Goal: Information Seeking & Learning: Check status

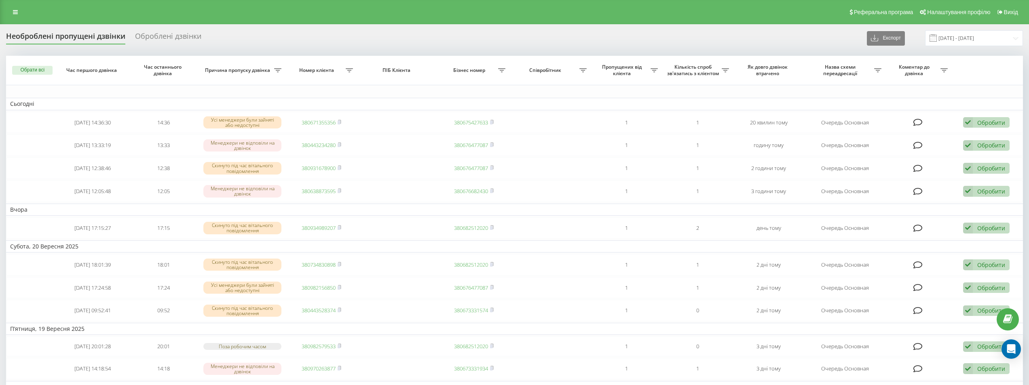
click at [19, 19] on div "Реферальна програма Налаштування профілю Вихід" at bounding box center [514, 12] width 1029 height 24
click at [17, 11] on icon at bounding box center [15, 12] width 5 height 6
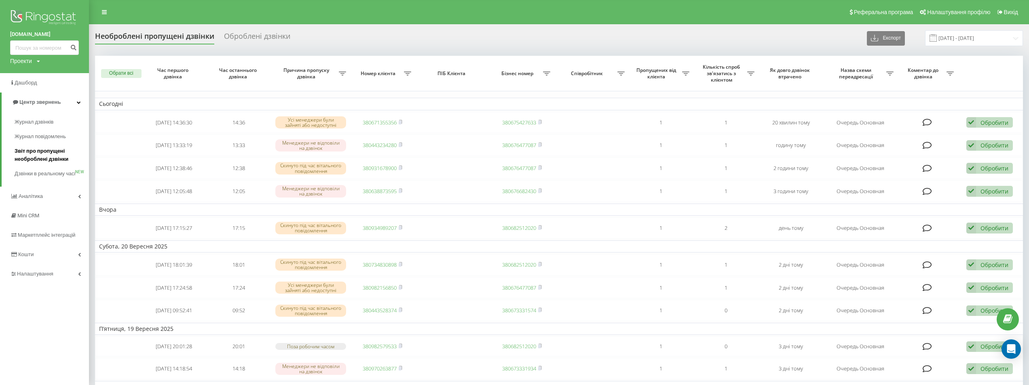
click at [23, 156] on span "Звіт про пропущені необроблені дзвінки" at bounding box center [50, 155] width 70 height 16
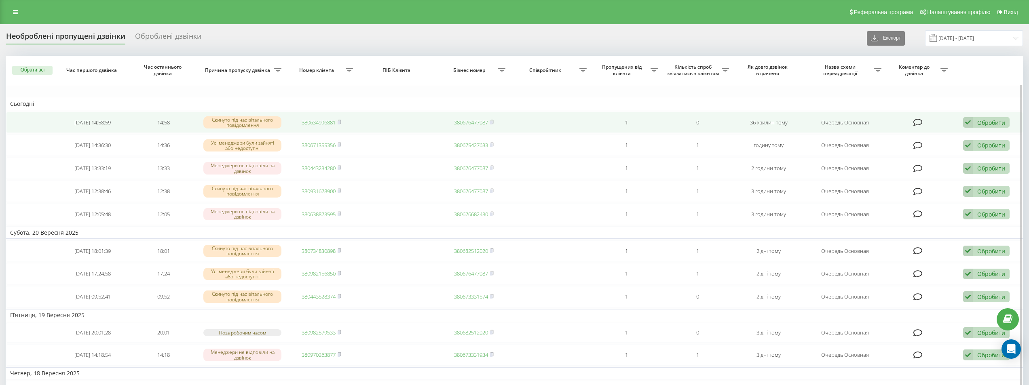
click at [315, 125] on link "380634996881" at bounding box center [319, 122] width 34 height 7
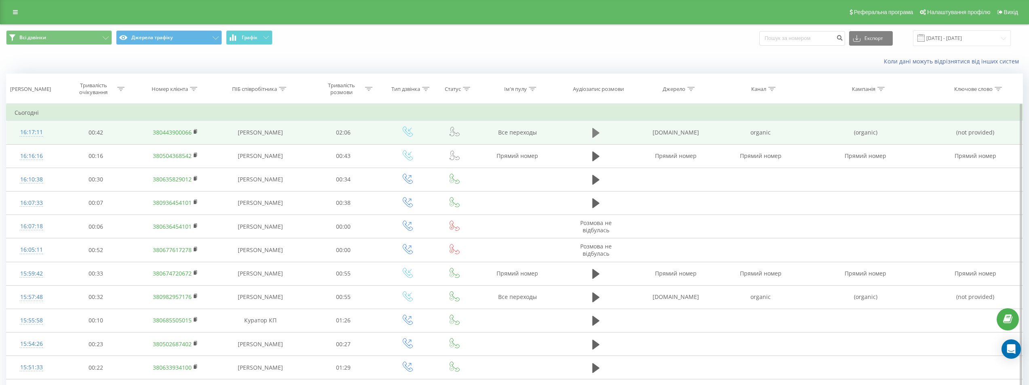
click at [594, 131] on icon at bounding box center [595, 133] width 7 height 10
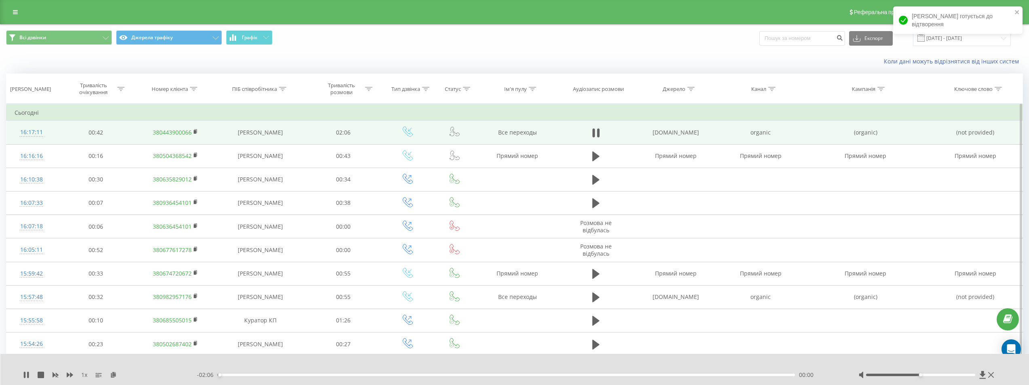
click at [618, 375] on div "00:00" at bounding box center [506, 375] width 577 height 2
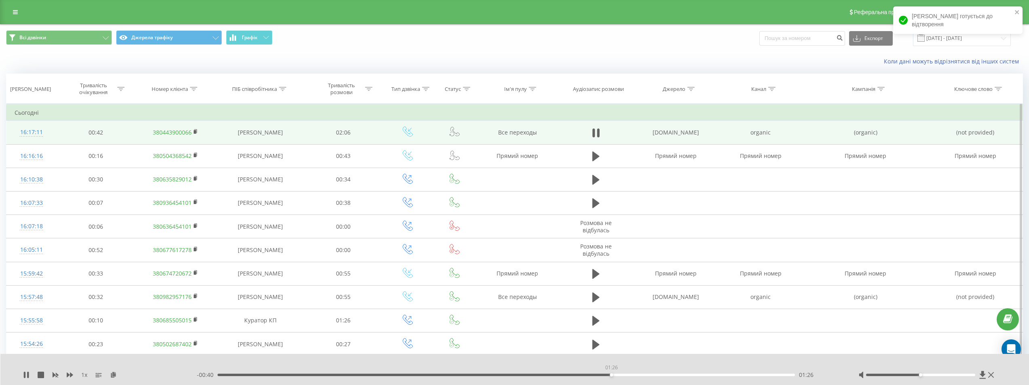
click at [611, 375] on div "01:26" at bounding box center [506, 375] width 577 height 2
click at [27, 376] on icon at bounding box center [26, 375] width 6 height 6
paste input "+380636625365"
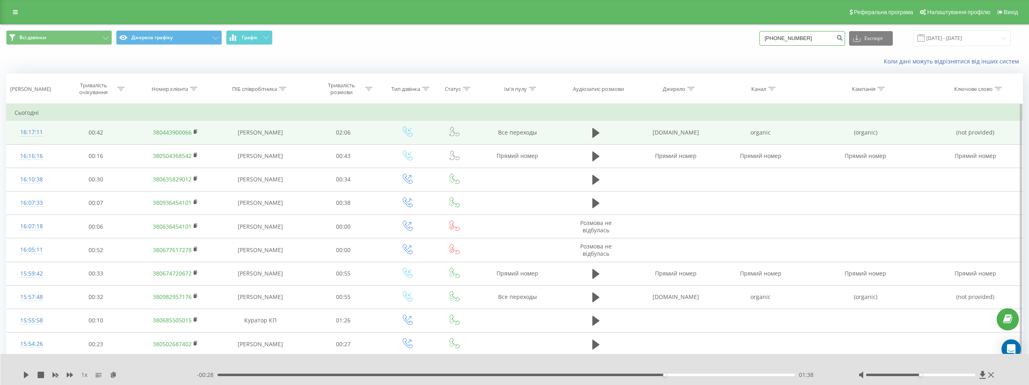
click at [782, 37] on input "+380636625365" at bounding box center [802, 38] width 86 height 15
type input "0636625365"
click at [843, 39] on icon "submit" at bounding box center [839, 36] width 7 height 5
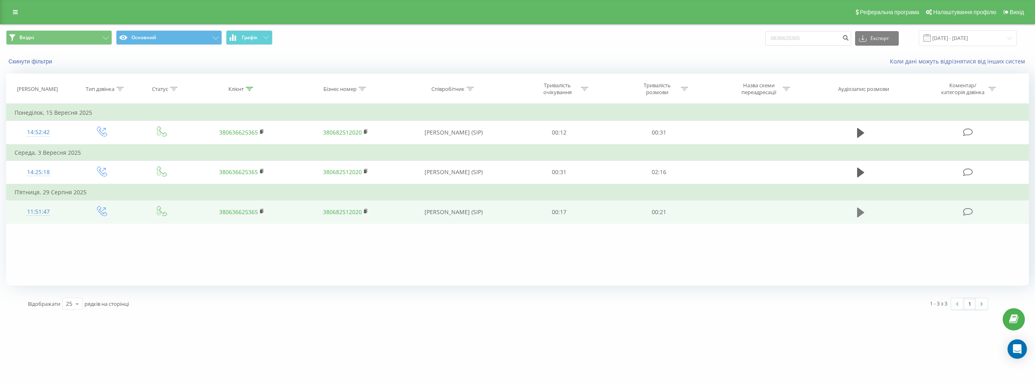
click at [858, 210] on icon at bounding box center [860, 212] width 7 height 10
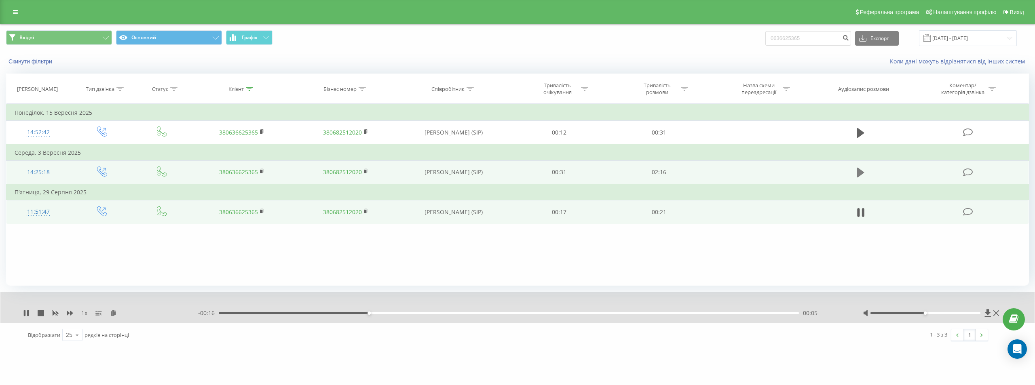
click at [861, 172] on icon at bounding box center [860, 173] width 7 height 10
click at [71, 316] on icon at bounding box center [70, 313] width 6 height 6
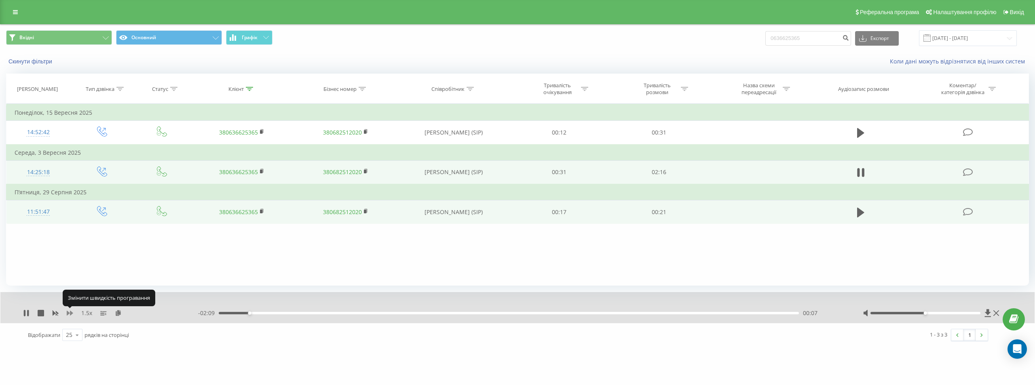
click at [71, 316] on icon at bounding box center [70, 313] width 6 height 6
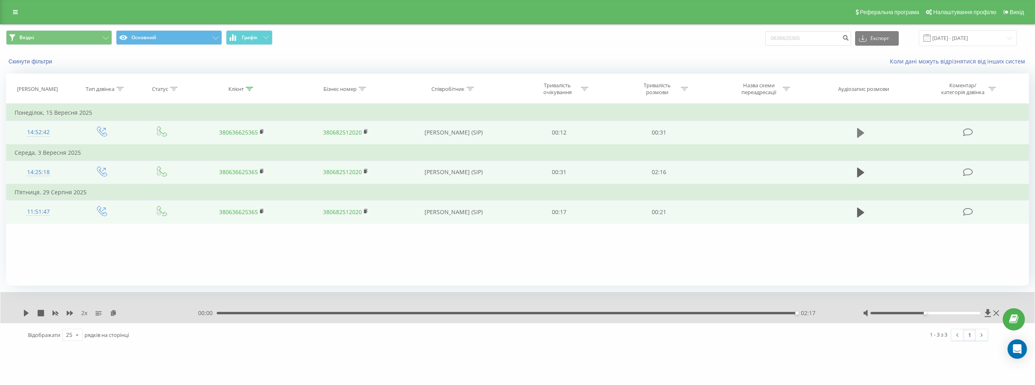
click at [858, 134] on icon at bounding box center [860, 133] width 7 height 10
click at [28, 312] on icon at bounding box center [28, 313] width 2 height 6
drag, startPoint x: 817, startPoint y: 37, endPoint x: 725, endPoint y: 50, distance: 93.1
click at [725, 50] on div "Вхідні Основний Графік 0636625365 Експорт .csv .xls .xlsx 22.06.2025 - 22.09.20…" at bounding box center [517, 38] width 1034 height 27
click at [17, 12] on icon at bounding box center [15, 12] width 5 height 6
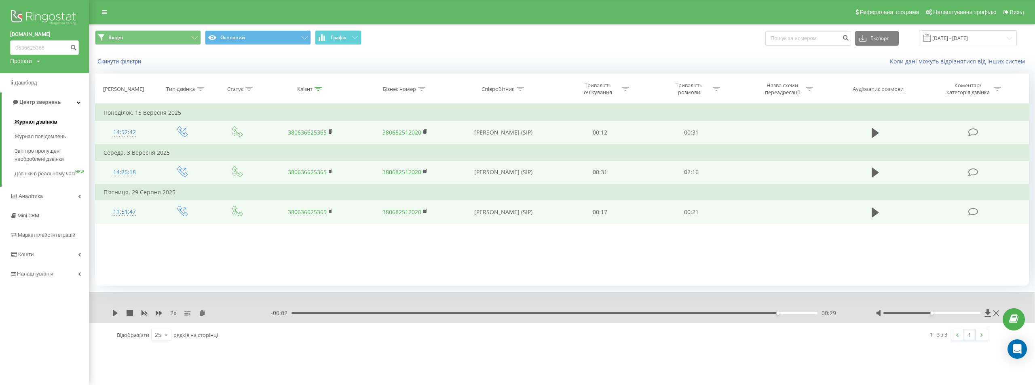
click at [38, 121] on span "Журнал дзвінків" at bounding box center [36, 122] width 43 height 8
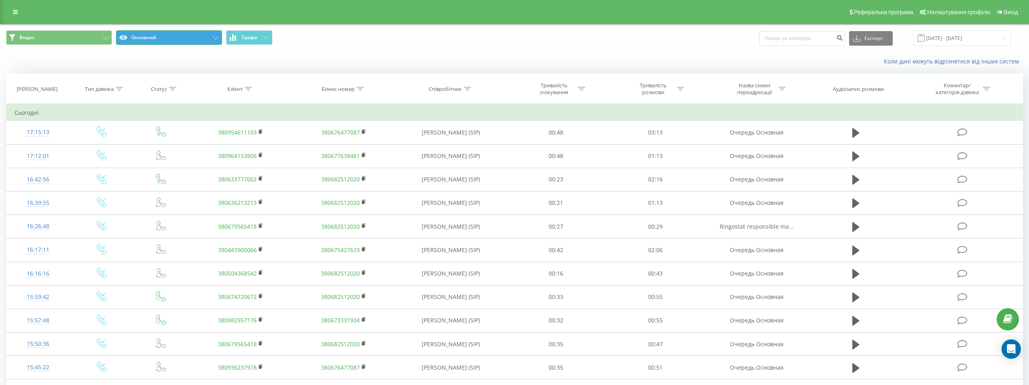
click at [151, 36] on button "Основний" at bounding box center [169, 37] width 106 height 15
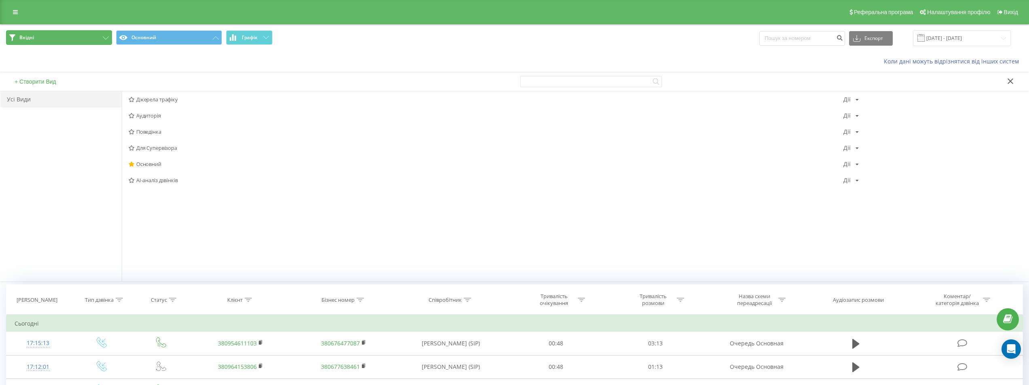
click at [84, 37] on button "Вхідні" at bounding box center [59, 37] width 106 height 15
click at [146, 104] on div "Всі дзвінки Дії Редагувати Копіювати Видалити За замовчуванням Поділитися" at bounding box center [575, 99] width 907 height 16
click at [148, 98] on span "Всі дзвінки" at bounding box center [486, 100] width 715 height 6
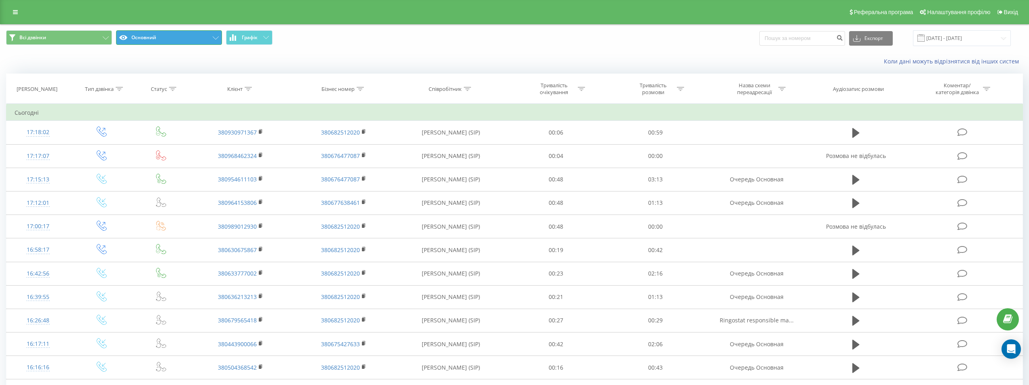
click at [163, 37] on button "Основний" at bounding box center [169, 37] width 106 height 15
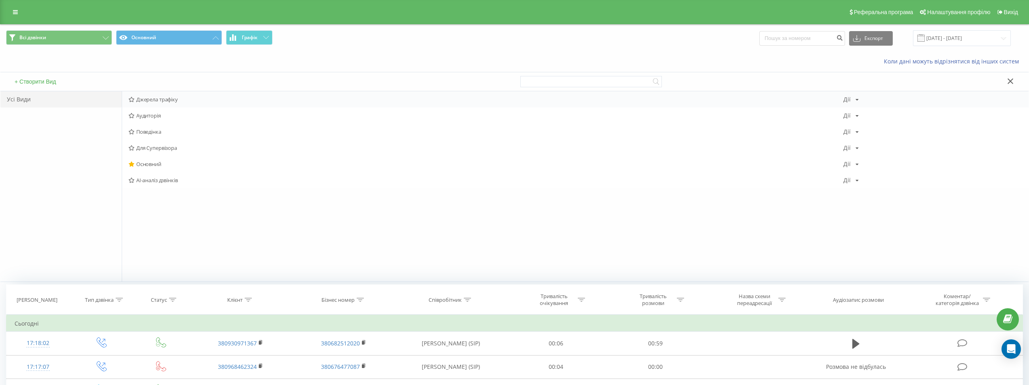
click at [173, 95] on div "Джерела трафіку Дії Редагувати Копіювати Видалити За замовчуванням Поділитися" at bounding box center [575, 99] width 907 height 16
click at [172, 99] on span "Джерела трафіку" at bounding box center [486, 100] width 715 height 6
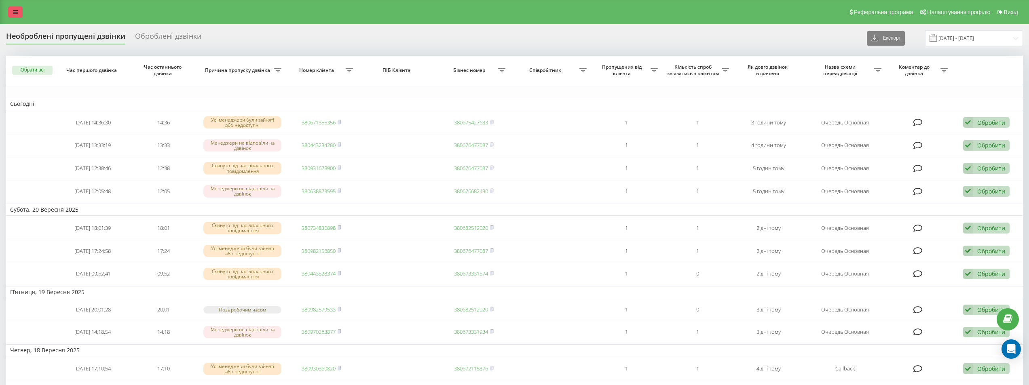
click at [12, 11] on link at bounding box center [15, 11] width 15 height 11
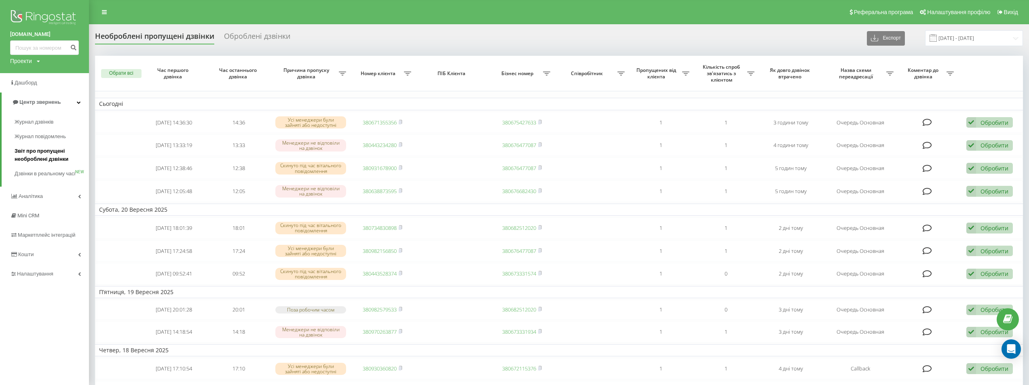
click at [30, 155] on span "Звіт про пропущені необроблені дзвінки" at bounding box center [50, 155] width 70 height 16
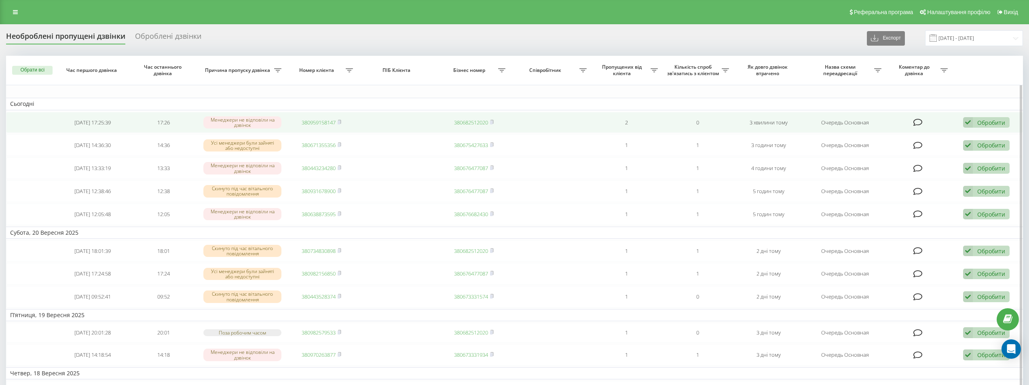
click at [319, 120] on link "380959158147" at bounding box center [319, 122] width 34 height 7
click at [318, 122] on link "380961171392" at bounding box center [319, 122] width 34 height 7
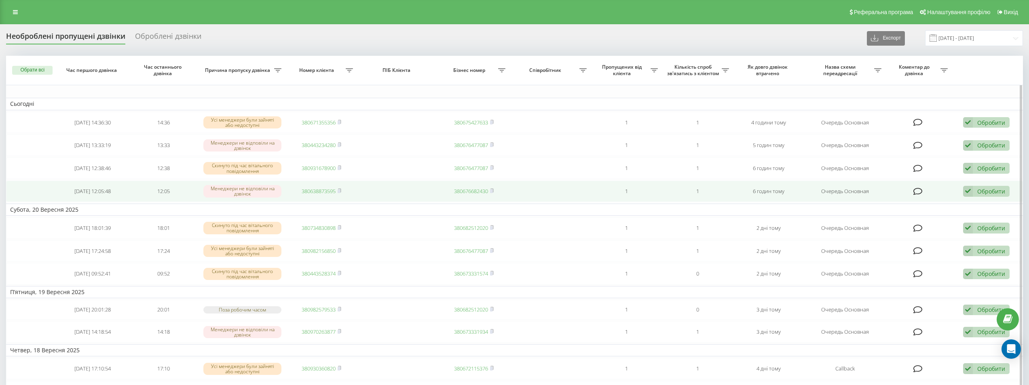
click at [314, 190] on link "380638873595" at bounding box center [319, 191] width 34 height 7
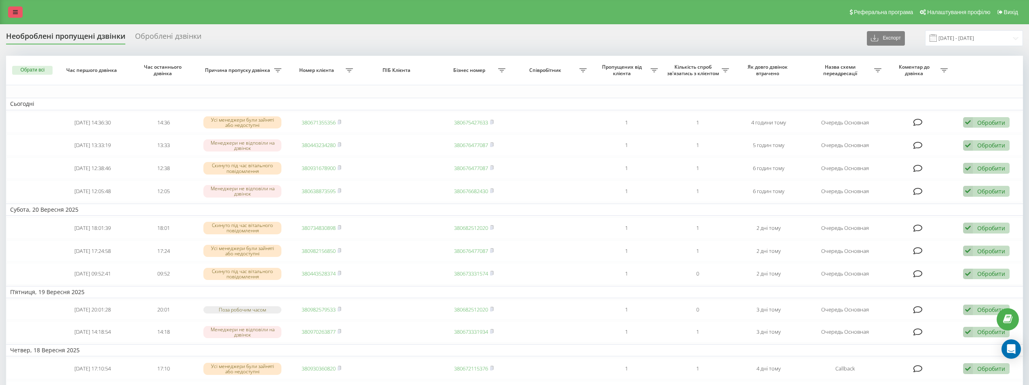
click at [16, 13] on icon at bounding box center [15, 12] width 5 height 6
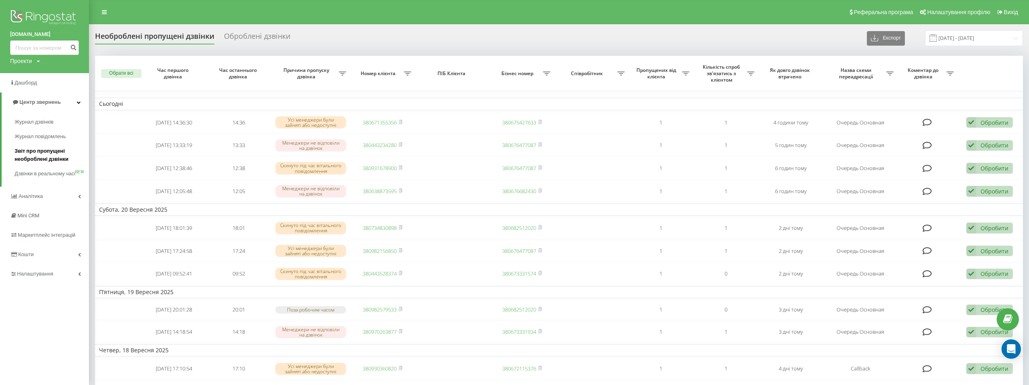
click at [45, 156] on span "Звіт про пропущені необроблені дзвінки" at bounding box center [50, 155] width 70 height 16
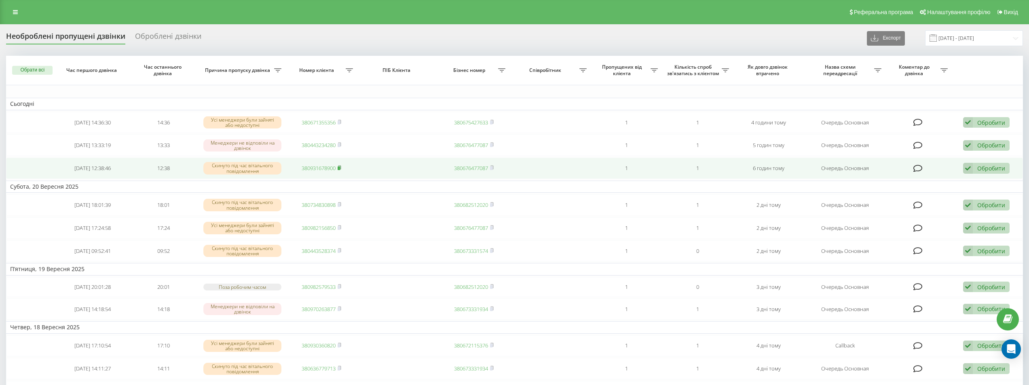
click at [341, 169] on icon at bounding box center [339, 168] width 3 height 4
click at [315, 170] on link "380931678900" at bounding box center [319, 168] width 34 height 7
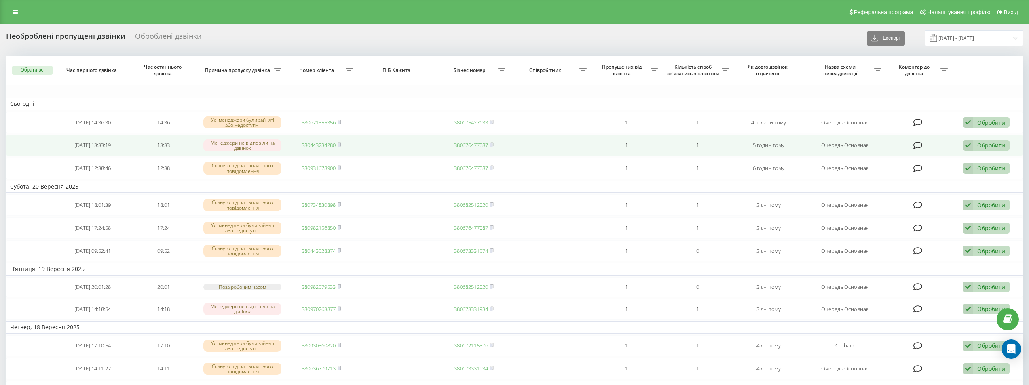
click at [313, 146] on link "380443234280" at bounding box center [319, 145] width 34 height 7
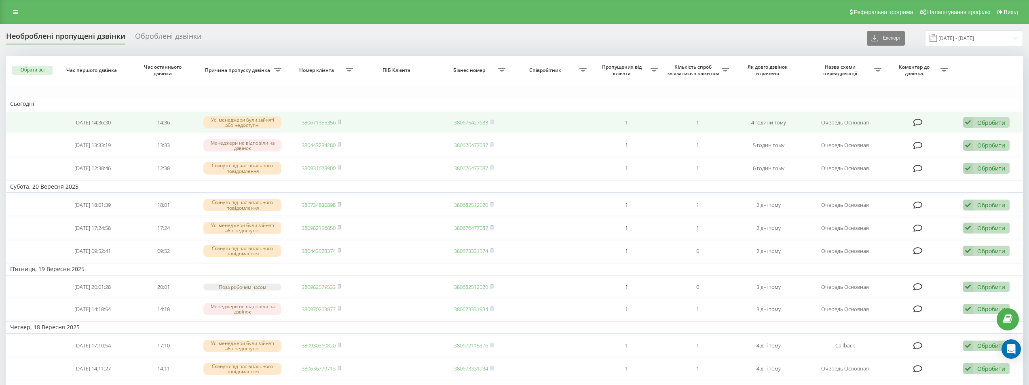
click at [322, 119] on link "380671355356" at bounding box center [319, 122] width 34 height 7
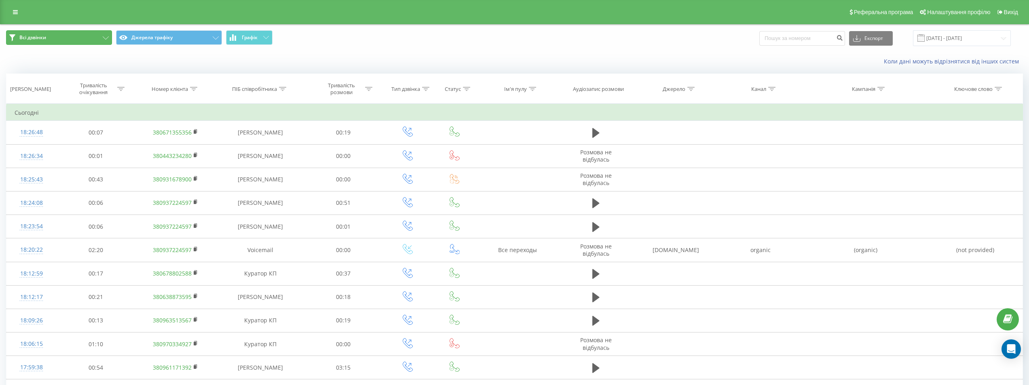
click at [57, 36] on button "Всі дзвінки" at bounding box center [59, 37] width 106 height 15
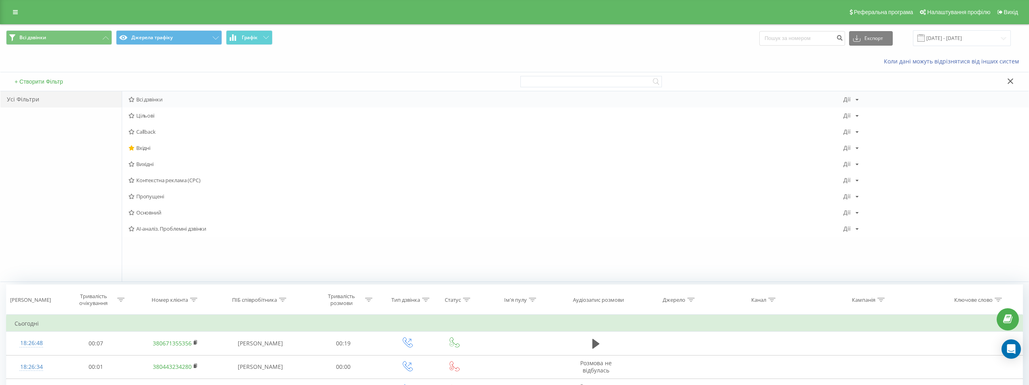
click at [151, 97] on span "Всі дзвінки" at bounding box center [486, 100] width 715 height 6
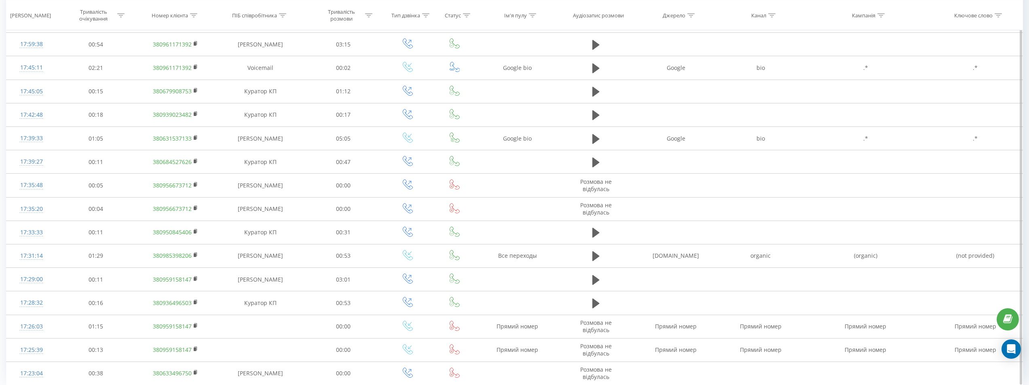
scroll to position [354, 0]
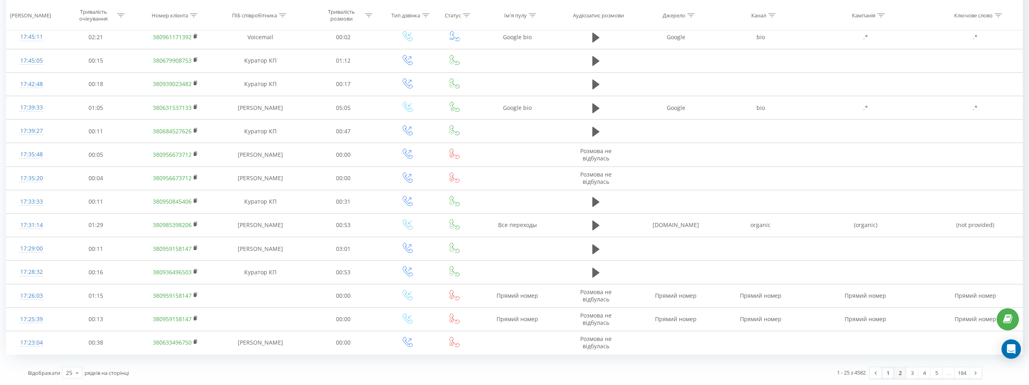
click at [899, 376] on link "2" at bounding box center [900, 373] width 12 height 11
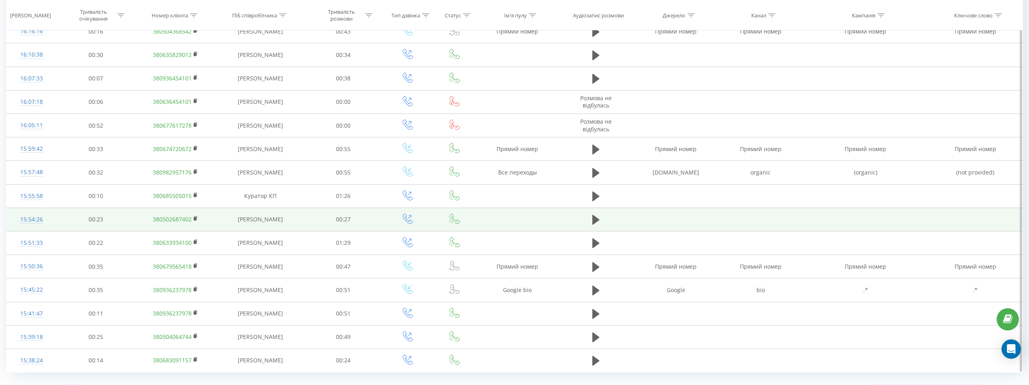
scroll to position [354, 0]
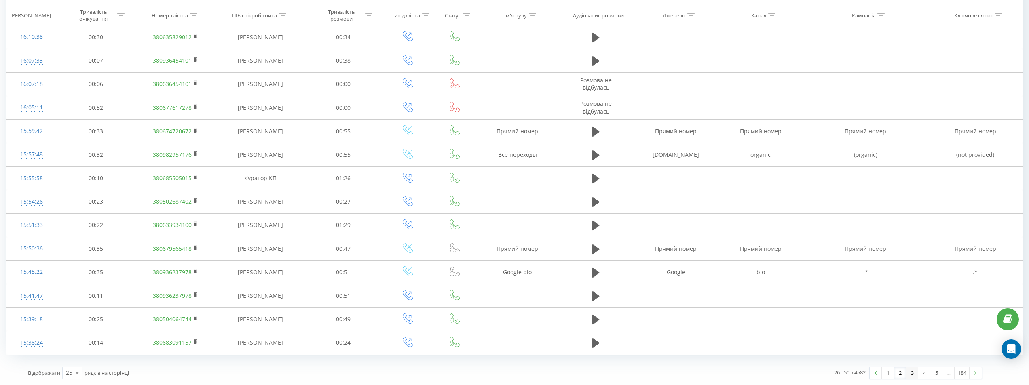
click at [910, 374] on link "3" at bounding box center [912, 373] width 12 height 11
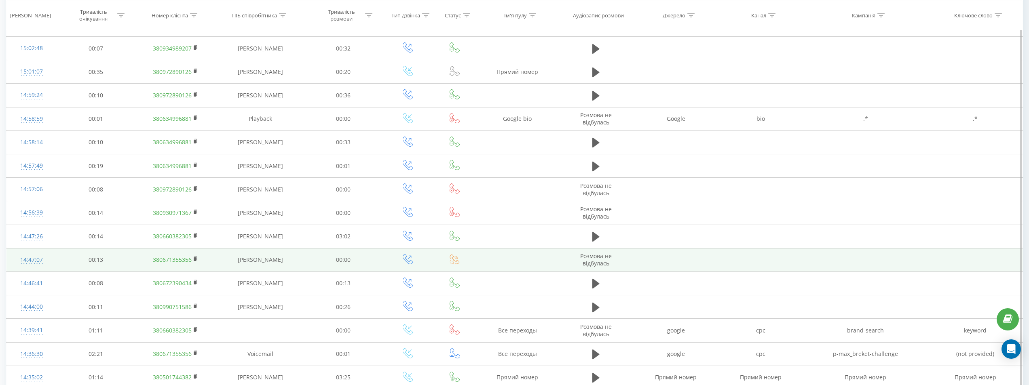
scroll to position [354, 0]
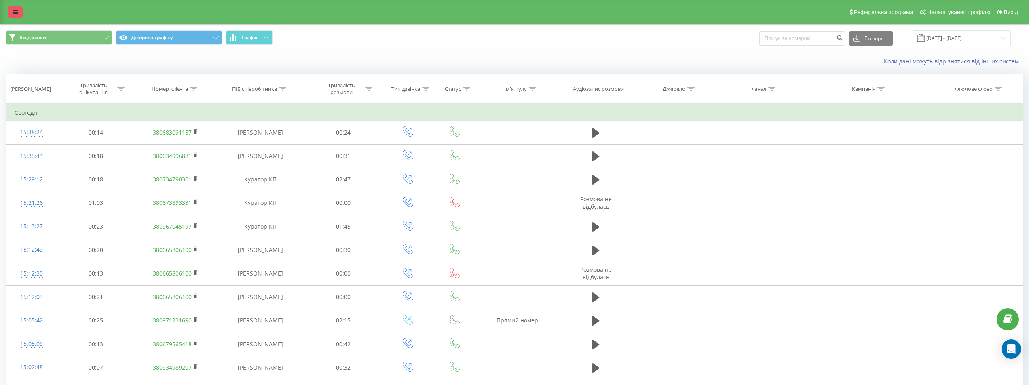
click at [9, 15] on link at bounding box center [15, 11] width 15 height 11
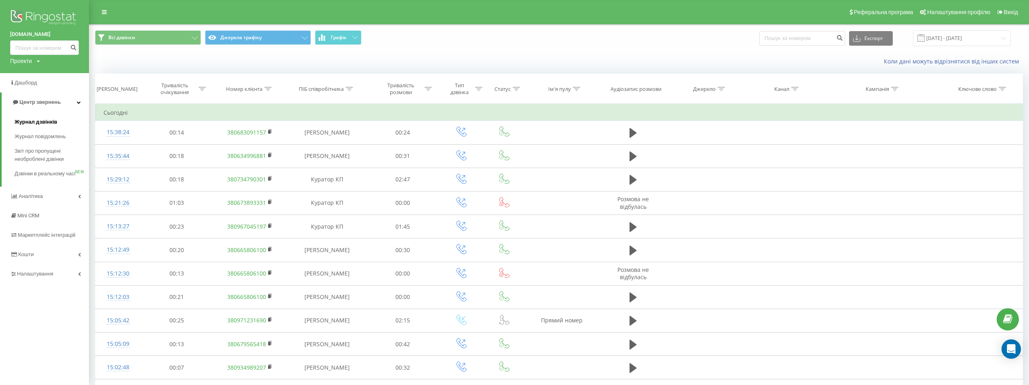
click at [44, 118] on span "Журнал дзвінків" at bounding box center [36, 122] width 43 height 8
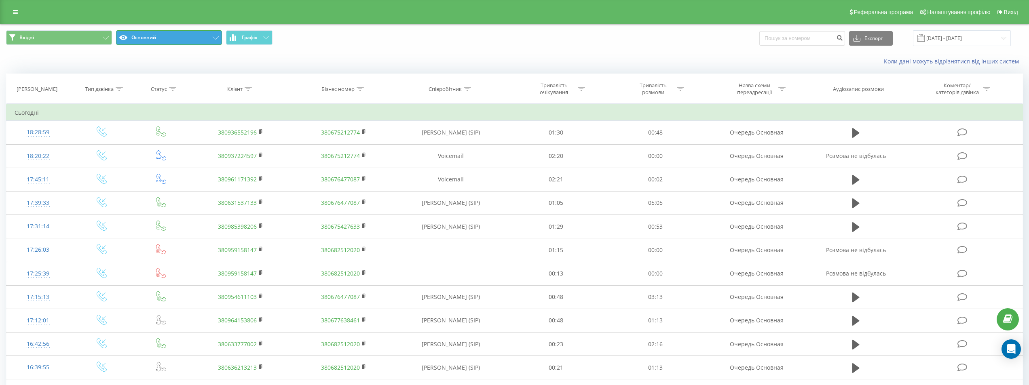
click at [140, 37] on button "Основний" at bounding box center [169, 37] width 106 height 15
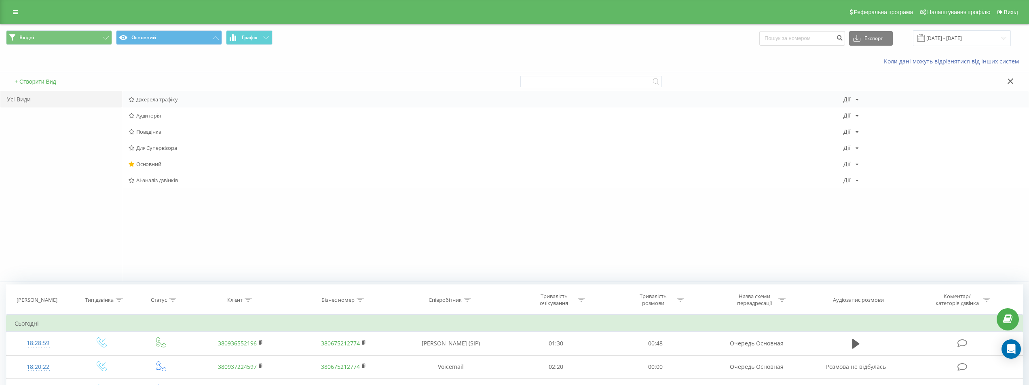
click at [166, 95] on div "Джерела трафіку [PERSON_NAME] Копіювати Видалити За замовчуванням Поділитися" at bounding box center [575, 99] width 907 height 16
click at [165, 97] on span "Джерела трафіку" at bounding box center [486, 100] width 715 height 6
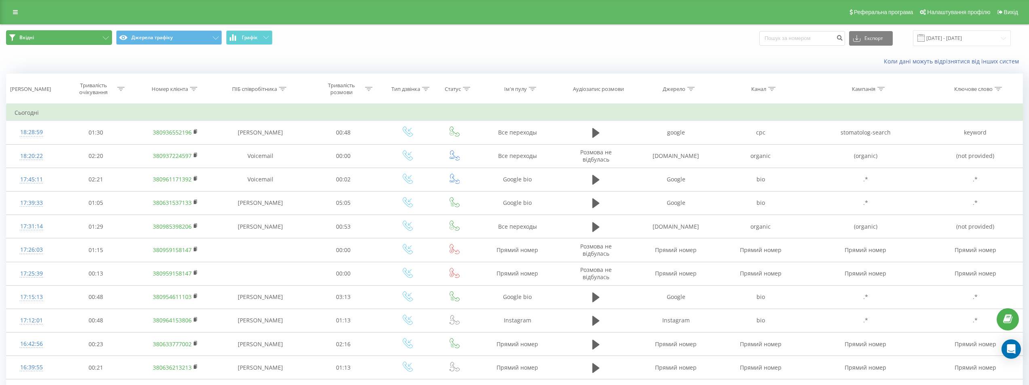
click at [85, 41] on button "Вхідні" at bounding box center [59, 37] width 106 height 15
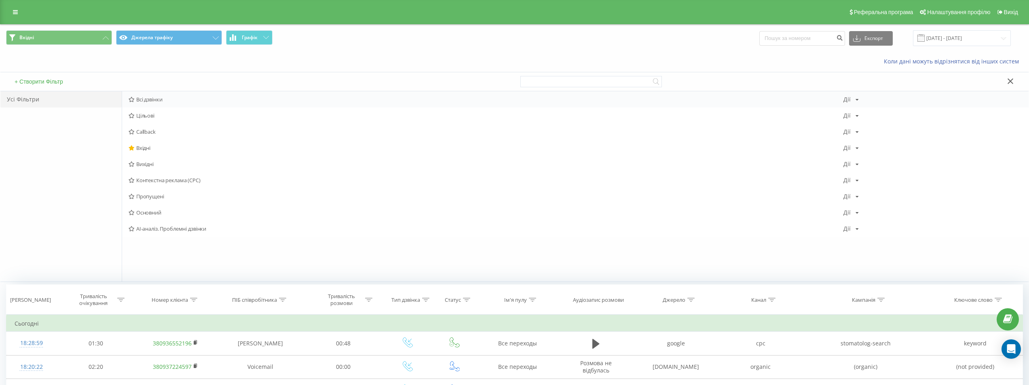
click at [140, 95] on div "Всі дзвінки Дії Редагувати Копіювати Видалити За замовчуванням Поділитися" at bounding box center [575, 99] width 907 height 16
click at [142, 99] on span "Всі дзвінки" at bounding box center [486, 100] width 715 height 6
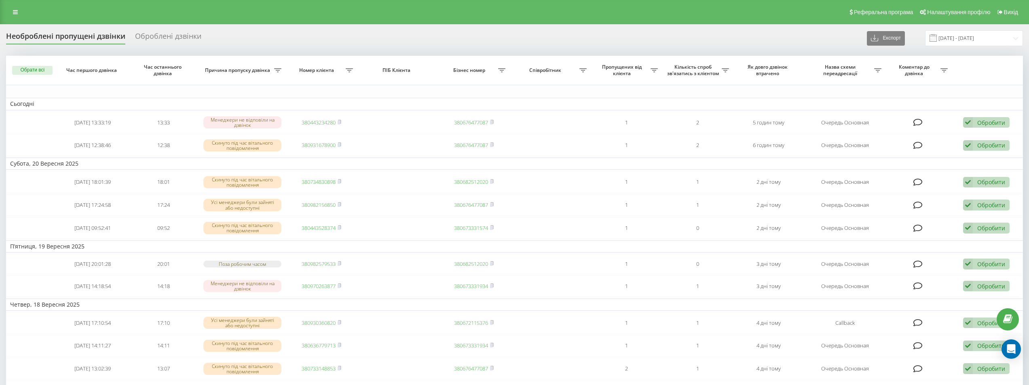
click at [21, 19] on div "Реферальна програма Налаштування профілю Вихід" at bounding box center [514, 12] width 1029 height 24
click at [17, 15] on icon at bounding box center [15, 12] width 5 height 6
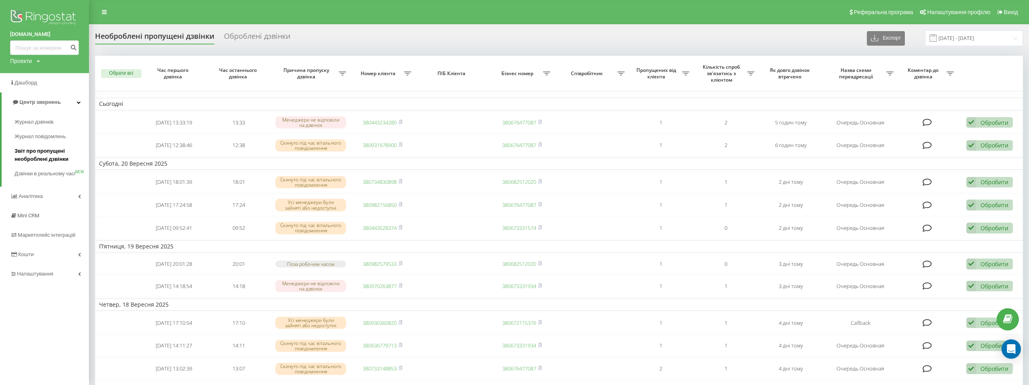
click at [49, 153] on span "Звіт про пропущені необроблені дзвінки" at bounding box center [50, 155] width 70 height 16
